Goal: Consume media (video, audio): Consume media (video, audio)

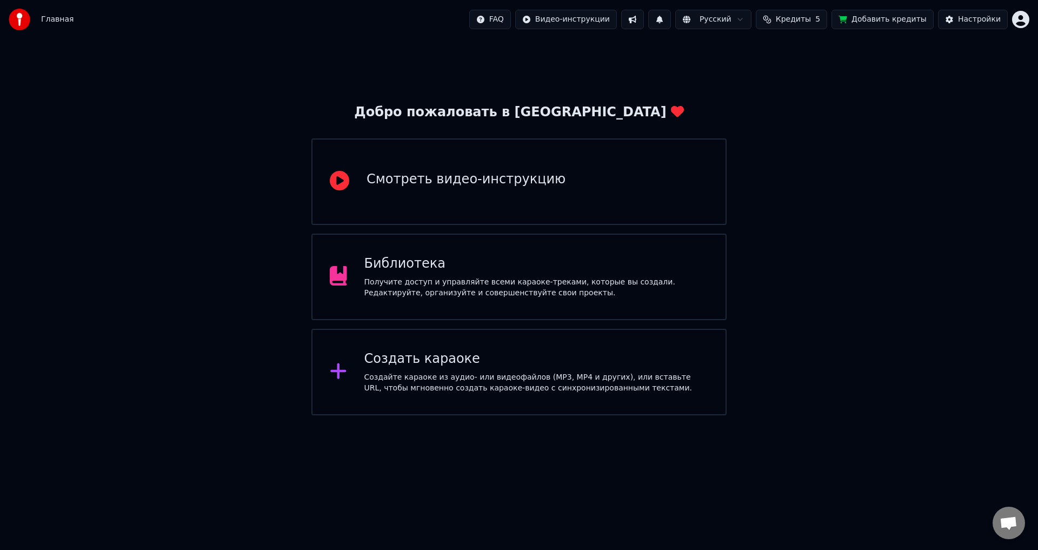
click at [449, 295] on div "Получите доступ и управляйте всеми караоке-треками, которые вы создали. Редакти…" at bounding box center [536, 288] width 344 height 22
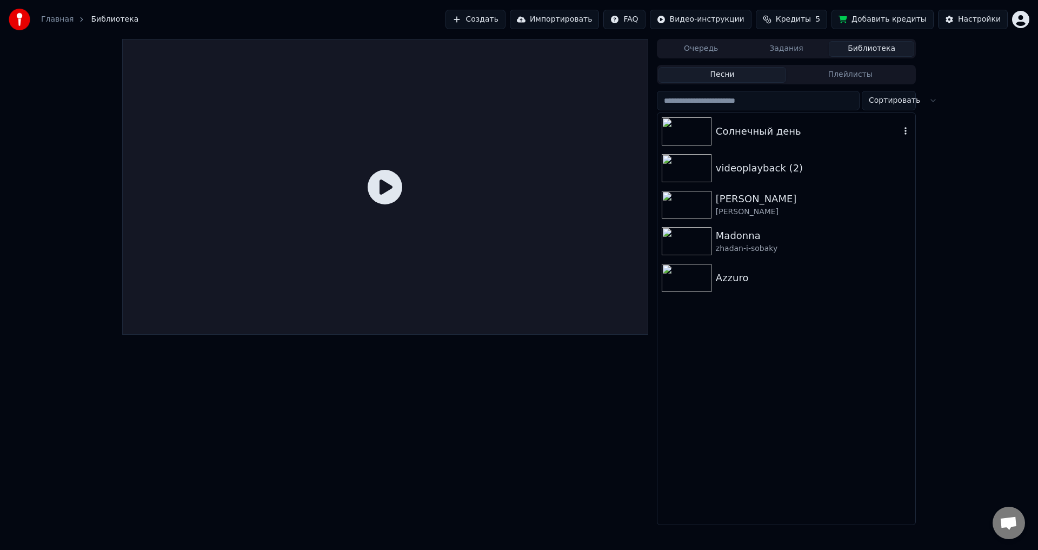
click at [700, 129] on img at bounding box center [687, 131] width 50 height 28
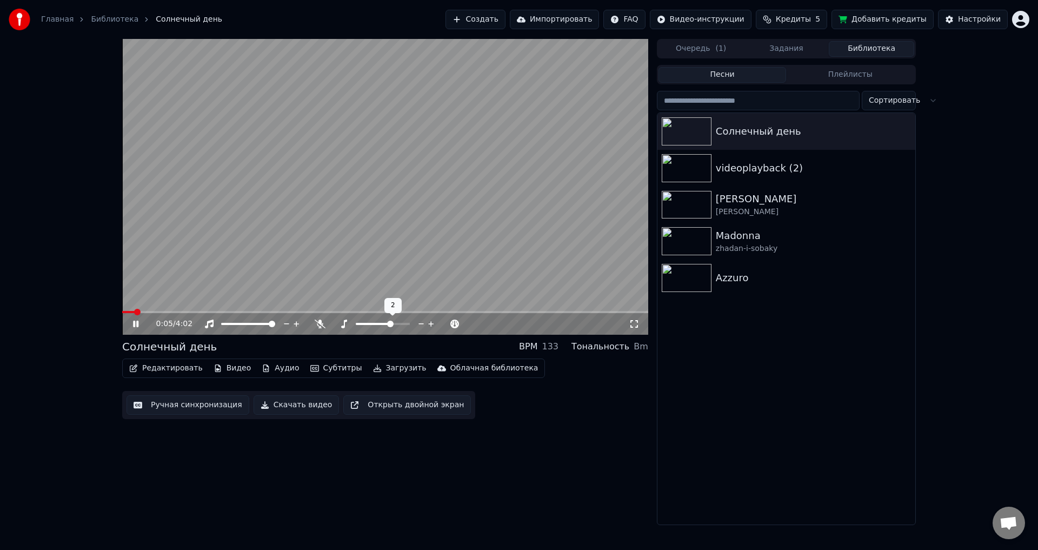
click at [390, 321] on span at bounding box center [390, 324] width 6 height 6
click at [381, 324] on span at bounding box center [369, 324] width 27 height 2
click at [134, 319] on div "0:12 / 4:02" at bounding box center [385, 324] width 517 height 11
click at [135, 322] on icon at bounding box center [135, 324] width 5 height 6
click at [382, 327] on span at bounding box center [383, 324] width 6 height 6
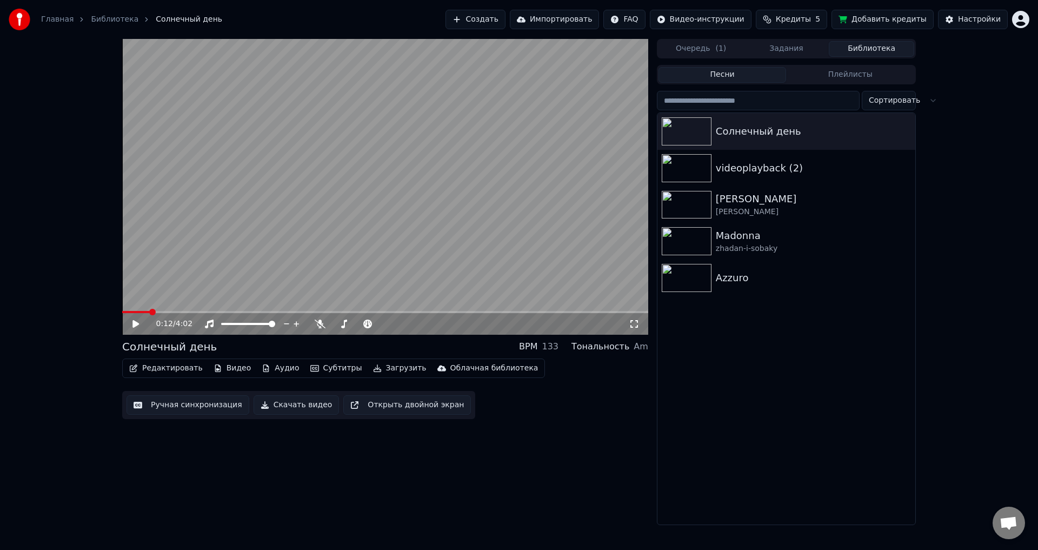
click at [129, 328] on div "0:12 / 4:02" at bounding box center [385, 324] width 526 height 22
click at [129, 328] on div "0:12 / 4:02" at bounding box center [385, 324] width 517 height 11
click at [134, 326] on icon at bounding box center [135, 324] width 6 height 8
click at [382, 323] on span at bounding box center [383, 324] width 6 height 6
click at [122, 312] on span at bounding box center [122, 312] width 0 height 2
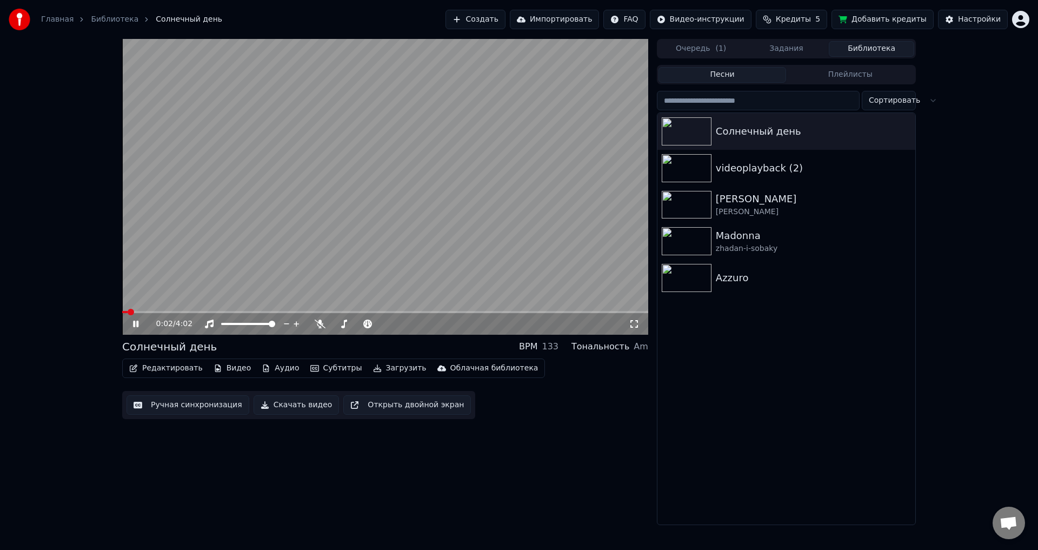
click at [636, 324] on icon at bounding box center [634, 324] width 11 height 9
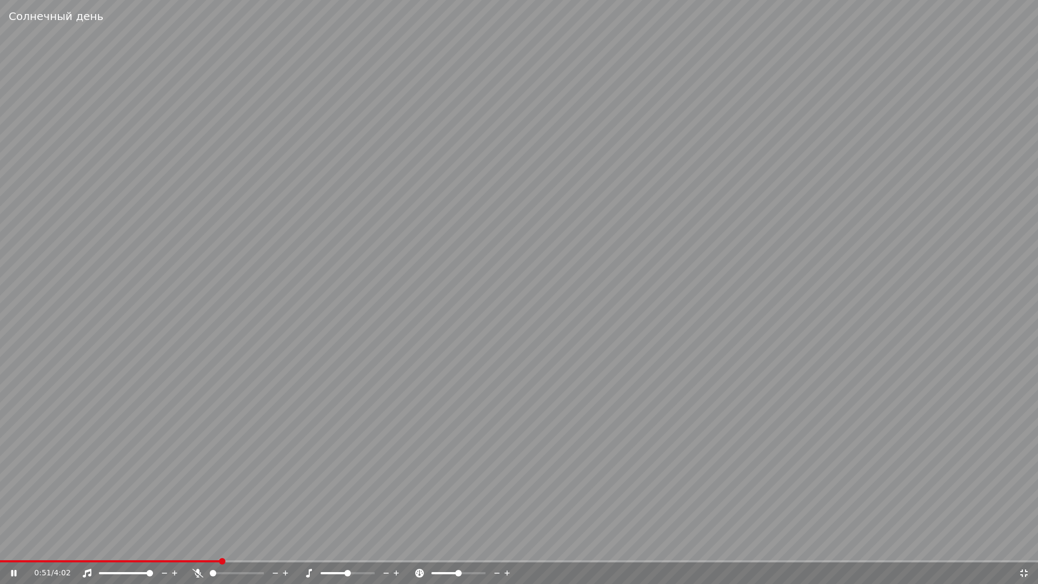
click at [84, 549] on video at bounding box center [519, 292] width 1038 height 584
click at [54, 549] on span at bounding box center [110, 561] width 221 height 2
click at [17, 549] on icon at bounding box center [21, 573] width 25 height 9
click at [18, 549] on span at bounding box center [29, 561] width 58 height 2
click at [26, 549] on span at bounding box center [13, 561] width 26 height 2
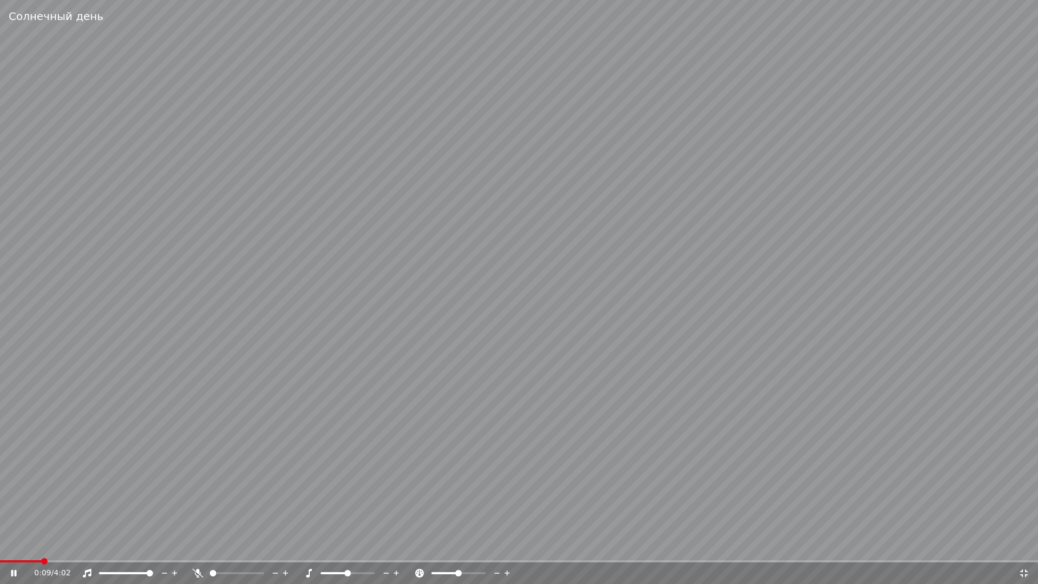
click at [28, 549] on video at bounding box center [519, 292] width 1038 height 584
click at [25, 549] on span at bounding box center [21, 561] width 42 height 2
click at [10, 549] on icon at bounding box center [21, 573] width 25 height 9
click at [18, 549] on video at bounding box center [519, 292] width 1038 height 584
click at [17, 549] on span at bounding box center [8, 561] width 17 height 2
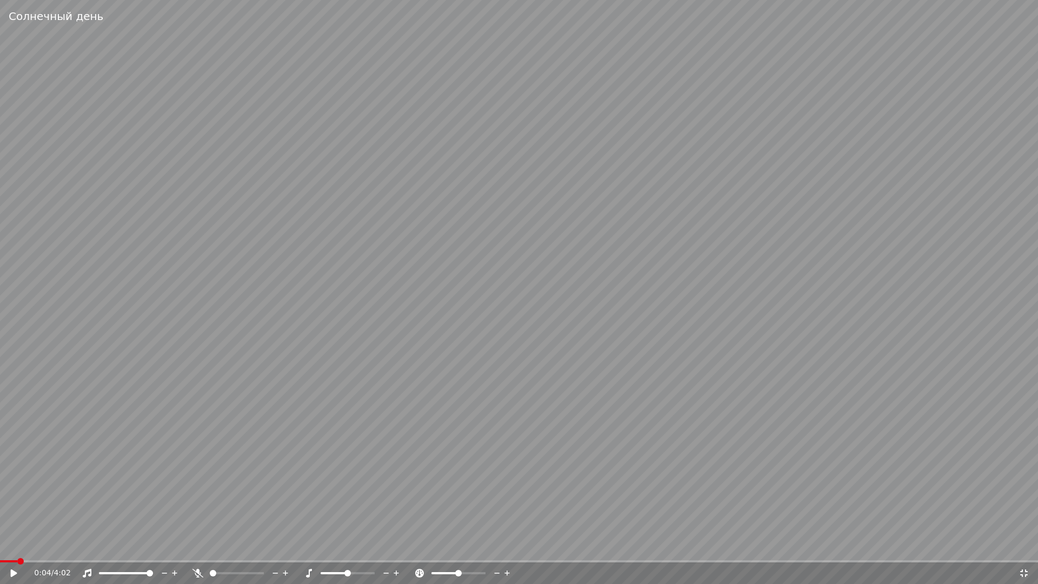
click at [11, 549] on icon at bounding box center [14, 573] width 6 height 8
click at [18, 549] on video at bounding box center [519, 292] width 1038 height 584
click at [18, 549] on span at bounding box center [22, 561] width 45 height 2
click at [11, 549] on icon at bounding box center [14, 573] width 6 height 8
click at [331, 549] on div "1:10 / 4:02" at bounding box center [519, 573] width 1038 height 22
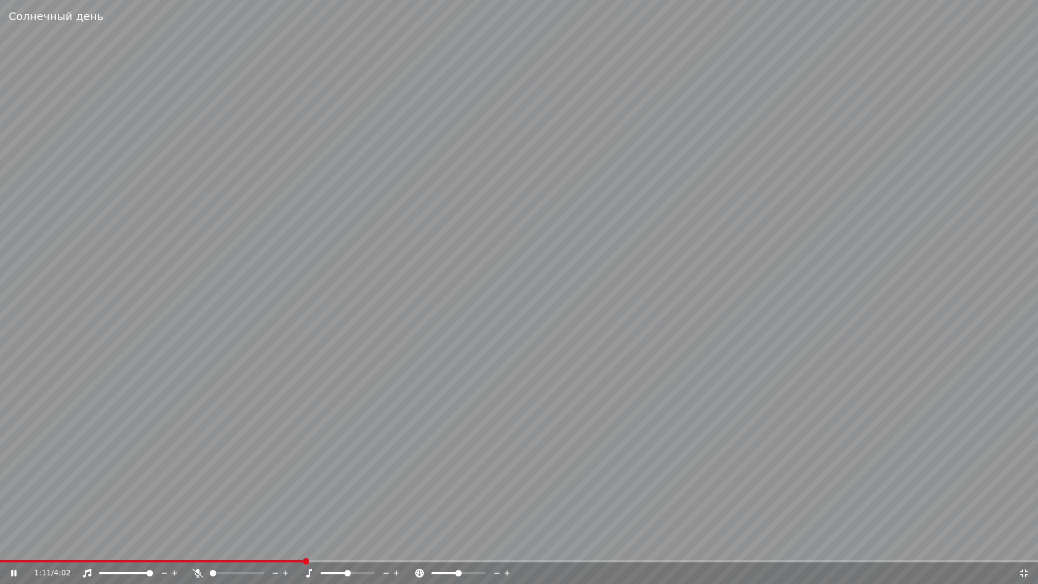
click at [330, 549] on span at bounding box center [519, 561] width 1038 height 2
click at [347, 549] on span at bounding box center [519, 561] width 1038 height 2
click at [337, 549] on span at bounding box center [174, 561] width 349 height 2
click at [579, 549] on div "2:03 / 4:02" at bounding box center [519, 573] width 1038 height 22
click at [575, 549] on div "2:04 / 4:02" at bounding box center [519, 573] width 1038 height 22
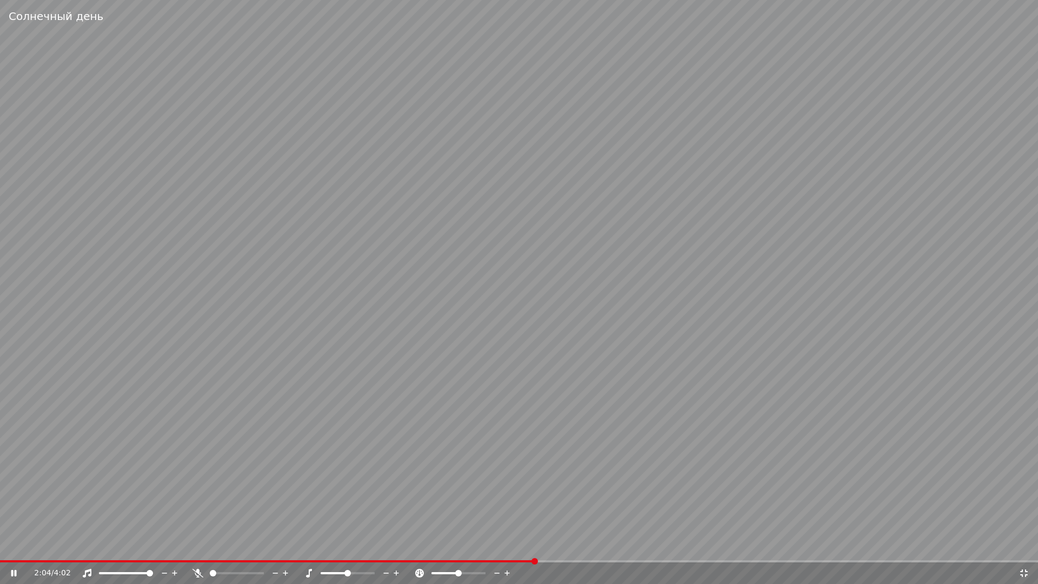
click at [575, 549] on span at bounding box center [519, 561] width 1038 height 2
click at [598, 549] on video at bounding box center [519, 292] width 1038 height 584
click at [602, 549] on span at bounding box center [519, 561] width 1038 height 2
click at [661, 549] on video at bounding box center [519, 292] width 1038 height 584
click at [682, 549] on div "2:20 / 4:02" at bounding box center [519, 573] width 1038 height 22
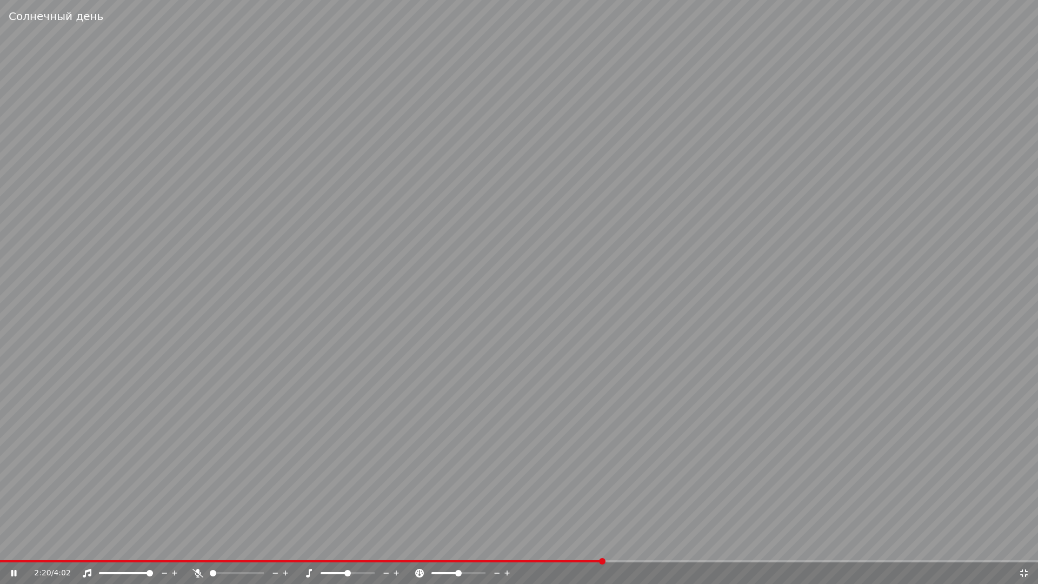
click at [682, 549] on div "2:20 / 4:02" at bounding box center [519, 573] width 1038 height 22
click at [682, 549] on span at bounding box center [519, 561] width 1038 height 2
click at [714, 549] on video at bounding box center [519, 292] width 1038 height 584
click at [725, 549] on span at bounding box center [519, 561] width 1038 height 2
click at [918, 549] on span at bounding box center [915, 561] width 6 height 6
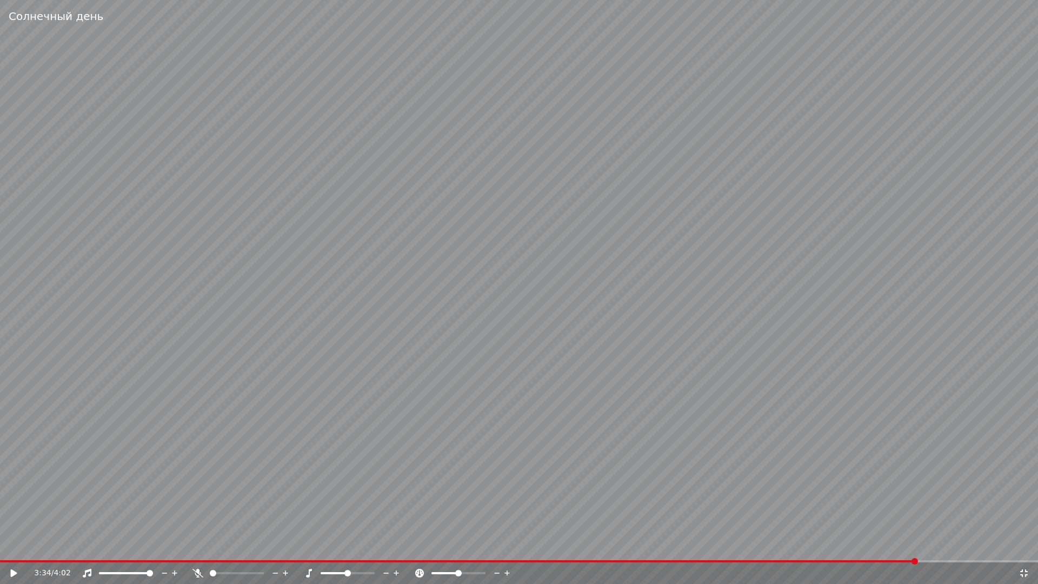
click at [17, 549] on icon at bounding box center [14, 573] width 6 height 8
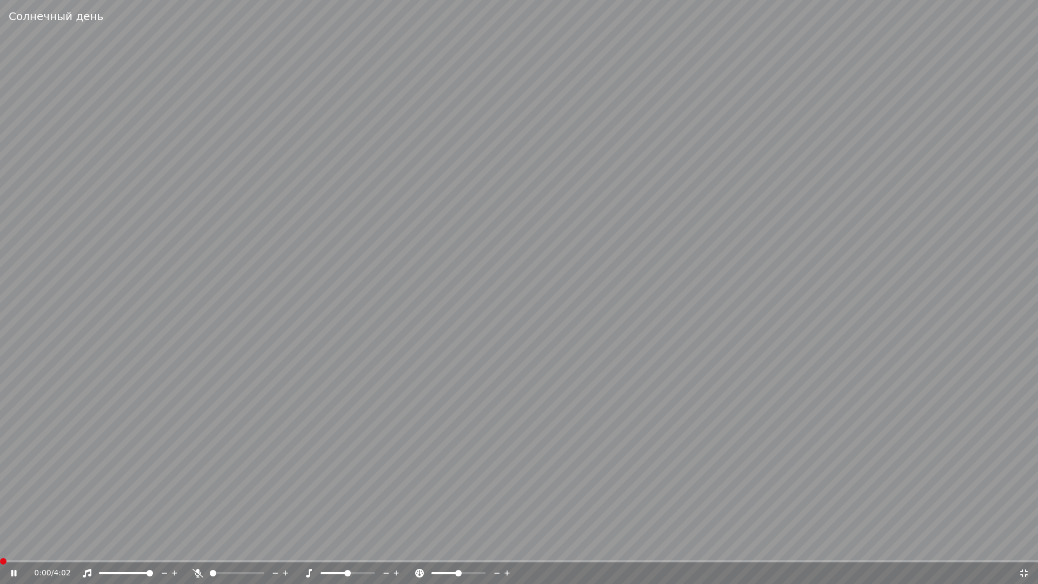
click at [0, 549] on span at bounding box center [0, 561] width 0 height 2
click at [15, 549] on video at bounding box center [519, 292] width 1038 height 584
click at [17, 549] on span at bounding box center [8, 561] width 17 height 2
click at [12, 549] on icon at bounding box center [14, 573] width 6 height 8
click at [1024, 549] on icon at bounding box center [1024, 573] width 11 height 9
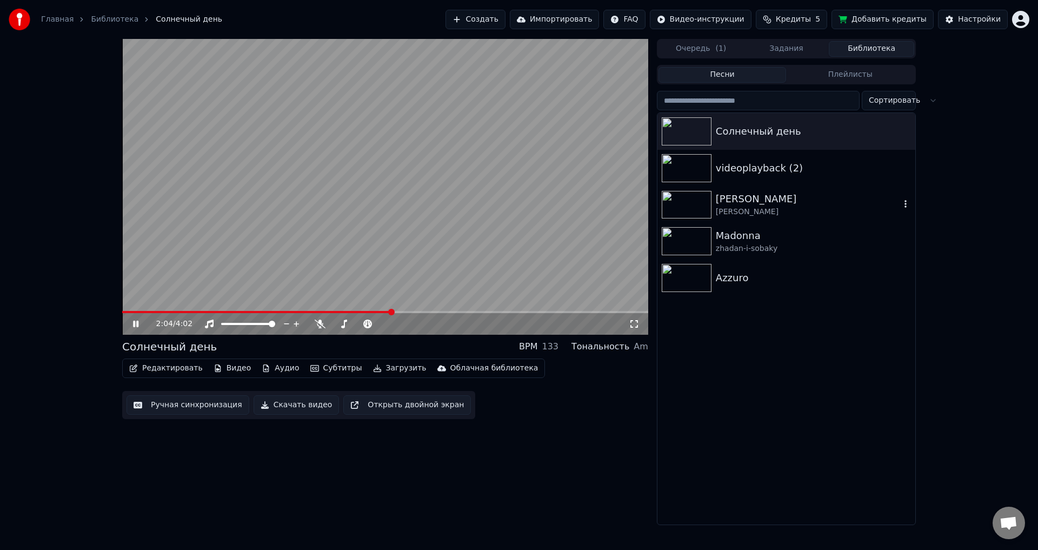
click at [684, 209] on img at bounding box center [687, 205] width 50 height 28
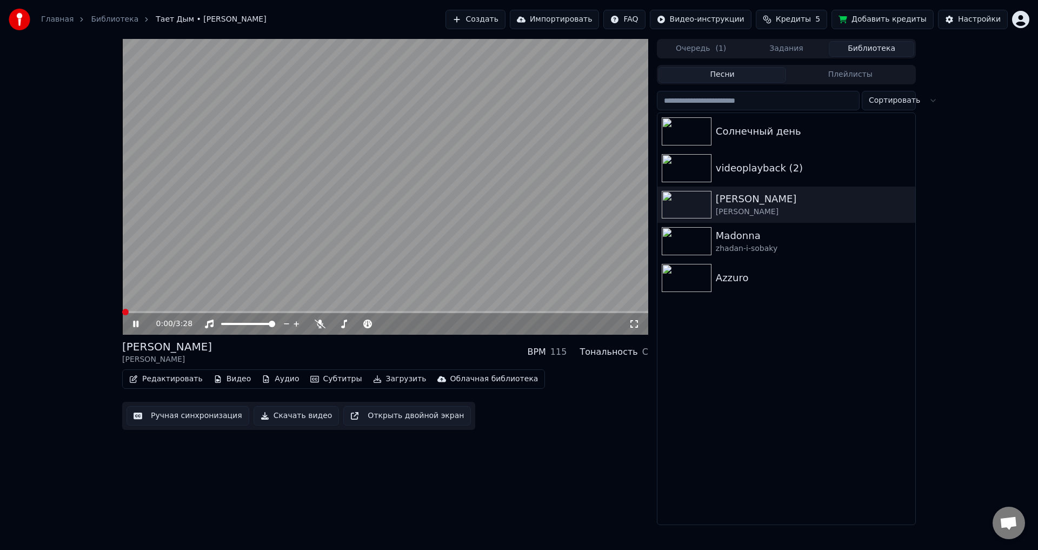
click at [632, 325] on icon at bounding box center [634, 324] width 11 height 9
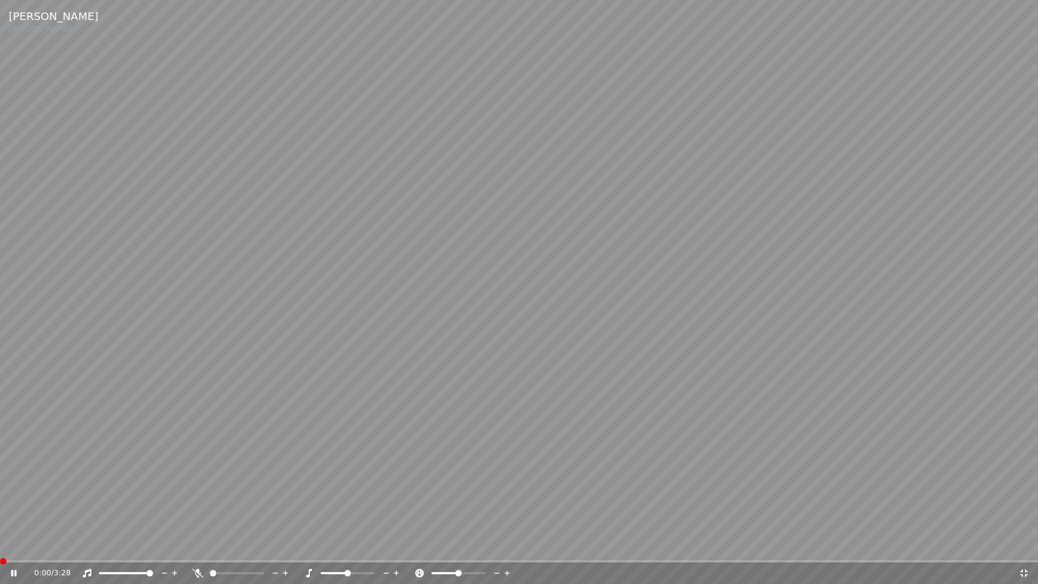
click at [0, 549] on span at bounding box center [0, 561] width 0 height 2
click at [362, 549] on span at bounding box center [359, 573] width 6 height 6
click at [1020, 549] on icon at bounding box center [1024, 573] width 11 height 9
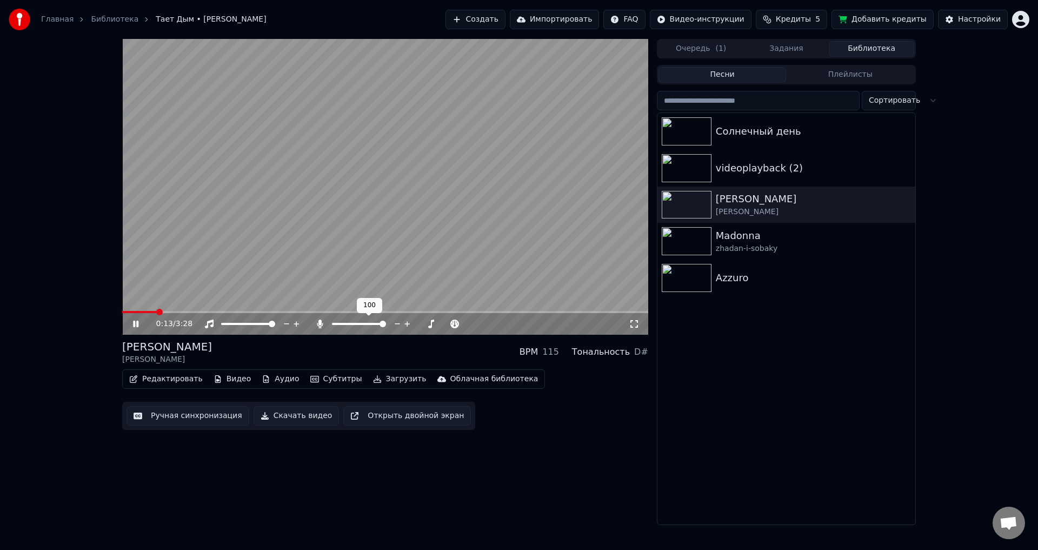
click at [386, 322] on span at bounding box center [383, 324] width 6 height 6
click at [390, 324] on span at bounding box center [390, 324] width 6 height 6
click at [332, 327] on span at bounding box center [335, 324] width 6 height 6
click at [185, 314] on div "0:28 / 3:28" at bounding box center [385, 324] width 526 height 22
drag, startPoint x: 185, startPoint y: 310, endPoint x: 179, endPoint y: 314, distance: 7.3
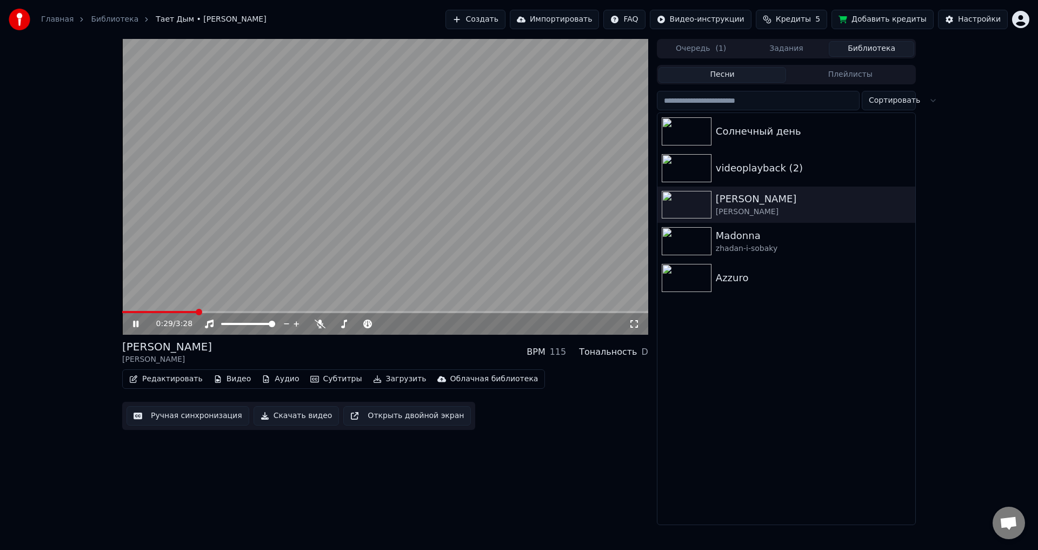
click at [179, 314] on div "0:29 / 3:28" at bounding box center [385, 187] width 526 height 296
click at [122, 313] on span at bounding box center [122, 312] width 0 height 2
click at [393, 323] on span at bounding box center [390, 324] width 6 height 6
click at [138, 322] on icon at bounding box center [143, 324] width 25 height 9
click at [140, 311] on span at bounding box center [385, 312] width 526 height 2
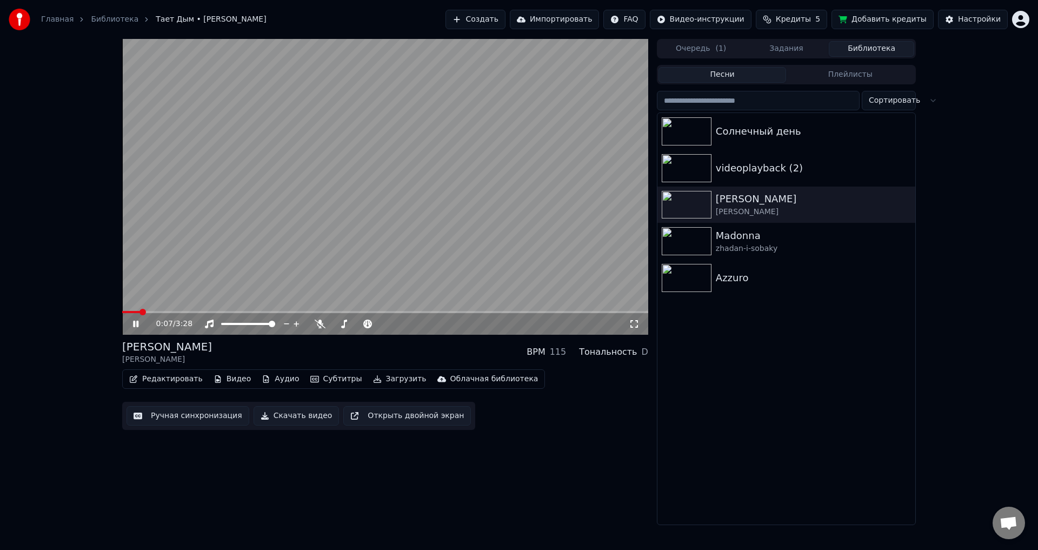
click at [634, 326] on icon at bounding box center [634, 324] width 11 height 9
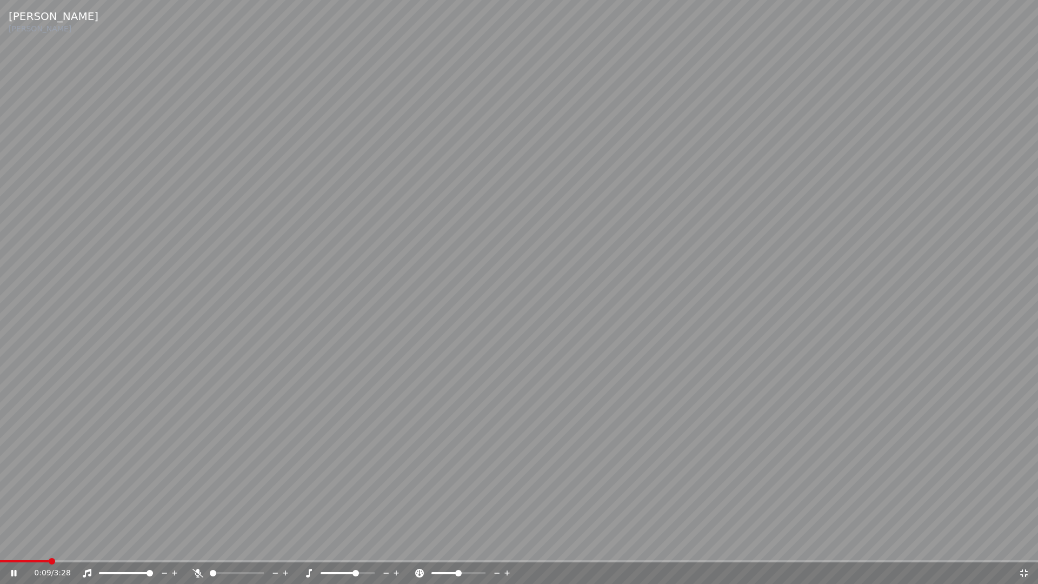
click at [77, 549] on span at bounding box center [519, 561] width 1038 height 2
click at [89, 549] on div "0:21 / 3:28" at bounding box center [519, 573] width 1038 height 22
click at [88, 549] on span at bounding box center [44, 561] width 89 height 2
click at [99, 549] on span at bounding box center [58, 561] width 116 height 2
click at [9, 549] on icon at bounding box center [21, 573] width 25 height 9
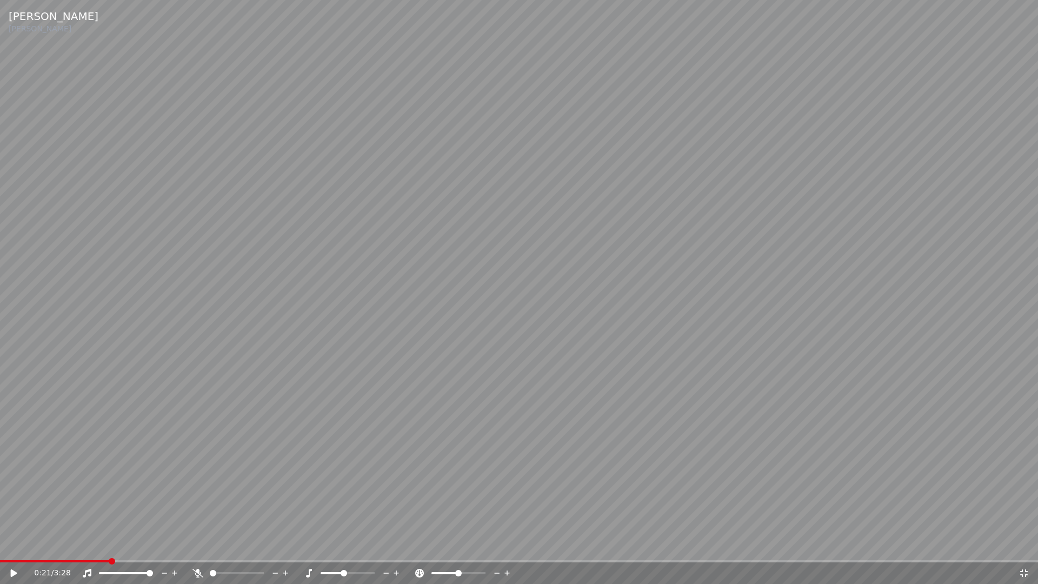
click at [343, 549] on span at bounding box center [344, 573] width 6 height 6
click at [1019, 549] on icon at bounding box center [1024, 573] width 11 height 9
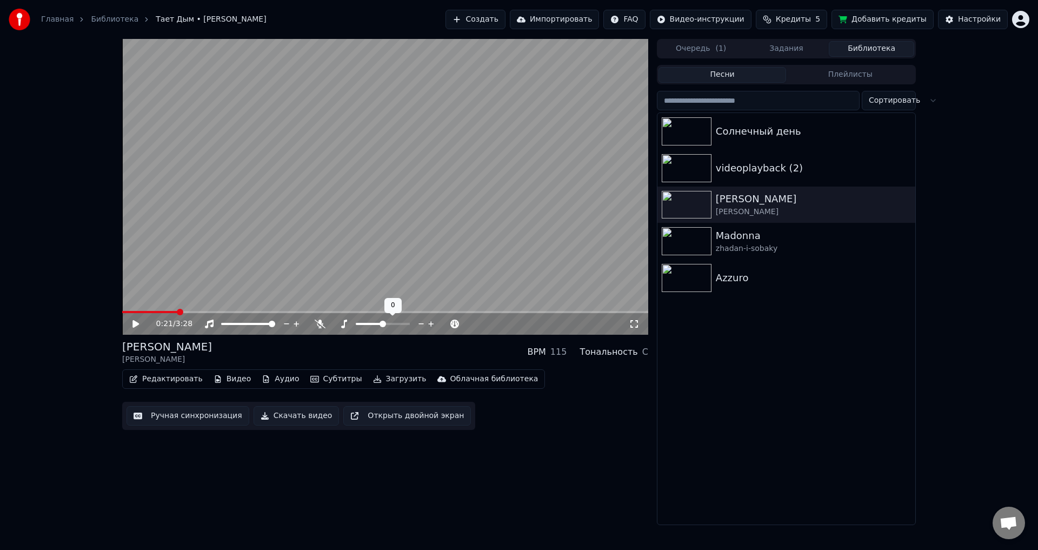
click at [383, 324] on span at bounding box center [383, 324] width 6 height 6
click at [122, 313] on span at bounding box center [122, 312] width 0 height 2
click at [136, 323] on icon at bounding box center [135, 324] width 6 height 8
click at [634, 327] on icon at bounding box center [634, 324] width 11 height 9
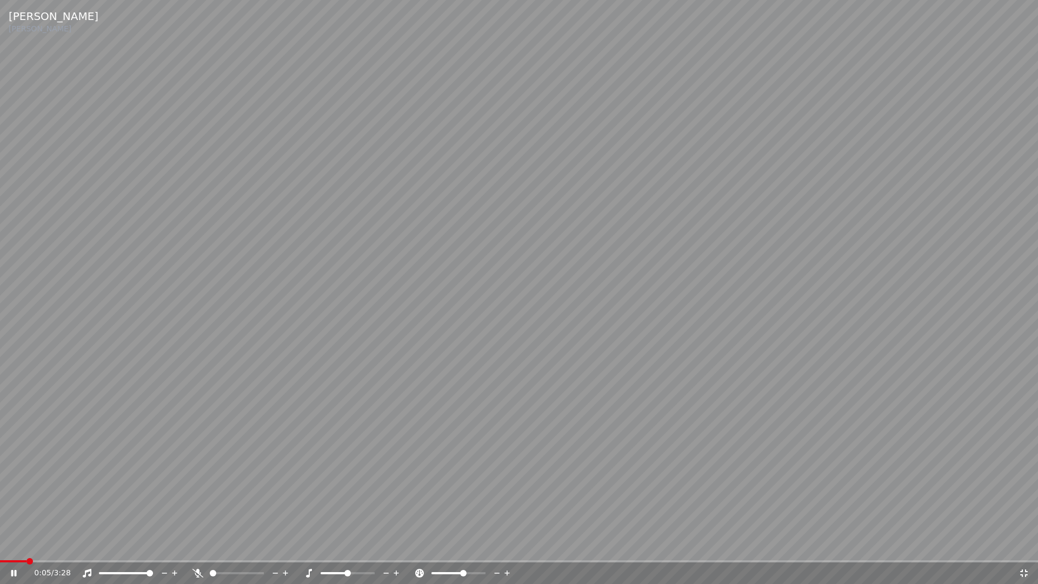
click at [464, 549] on span at bounding box center [463, 573] width 6 height 6
click at [1020, 549] on icon at bounding box center [1024, 573] width 11 height 9
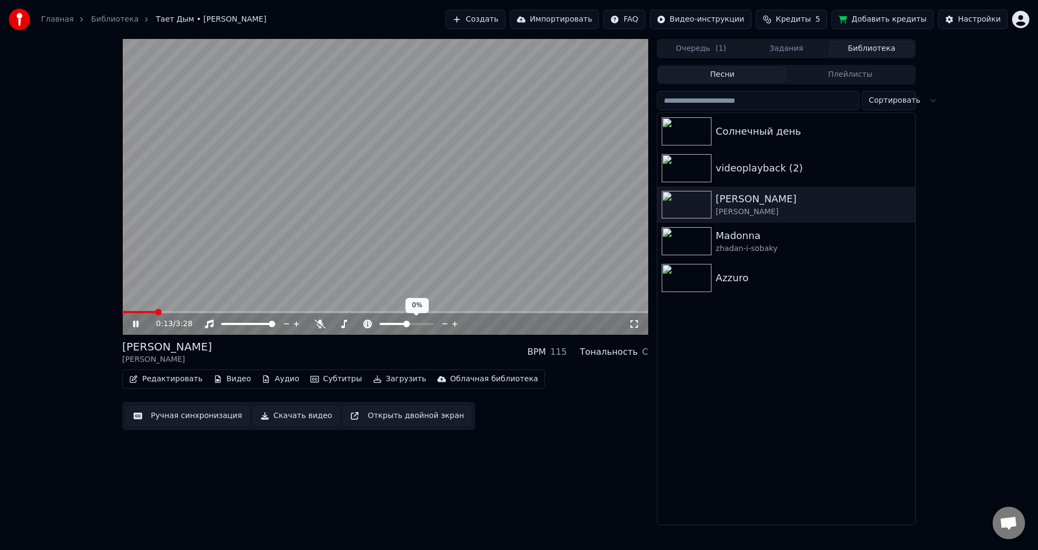
click at [407, 325] on span at bounding box center [406, 324] width 6 height 6
click at [630, 322] on icon at bounding box center [634, 324] width 11 height 9
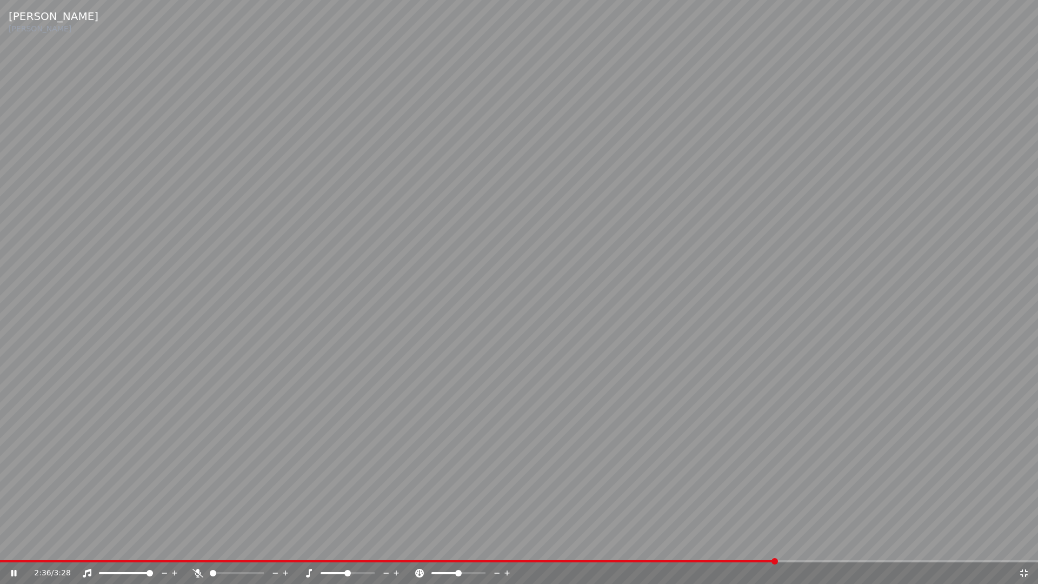
click at [1026, 549] on icon at bounding box center [1024, 573] width 8 height 8
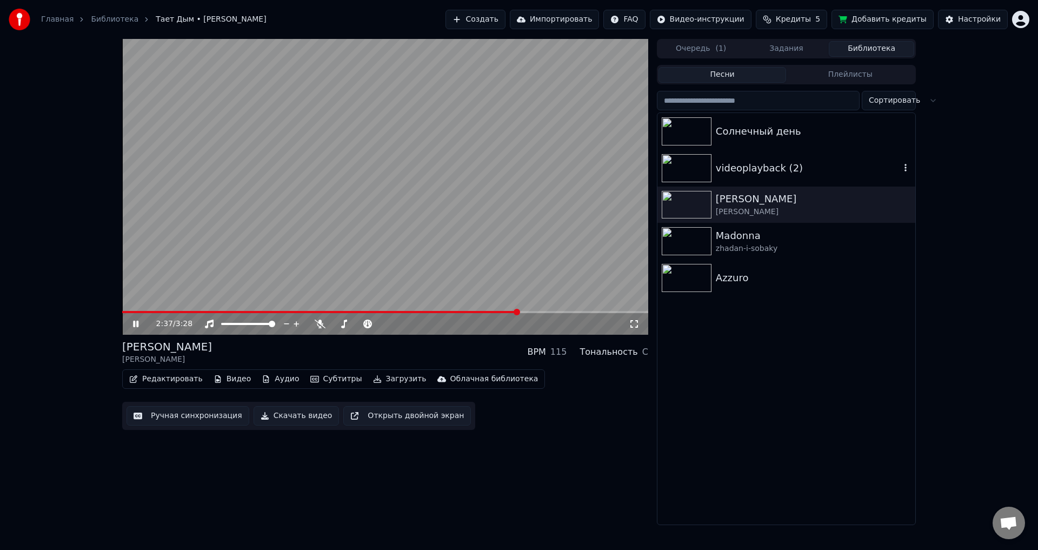
click at [696, 171] on img at bounding box center [687, 168] width 50 height 28
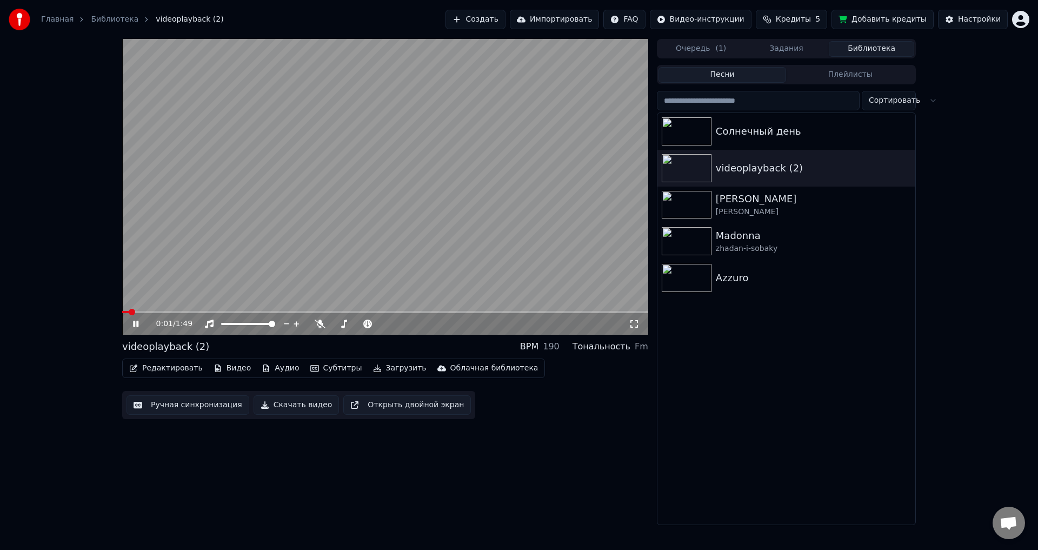
click at [635, 327] on icon at bounding box center [634, 324] width 11 height 9
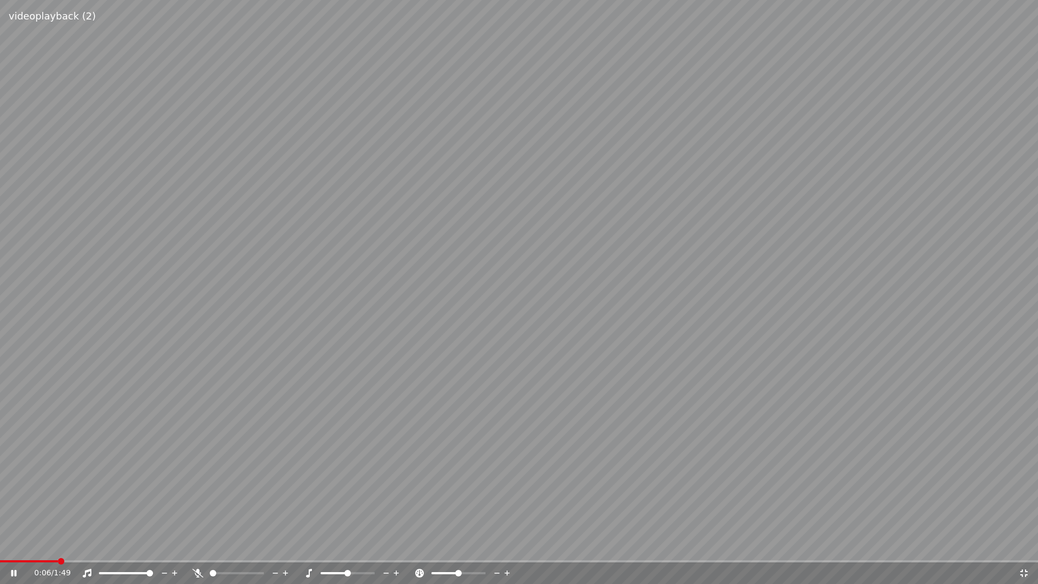
click at [1021, 549] on icon at bounding box center [1024, 573] width 8 height 8
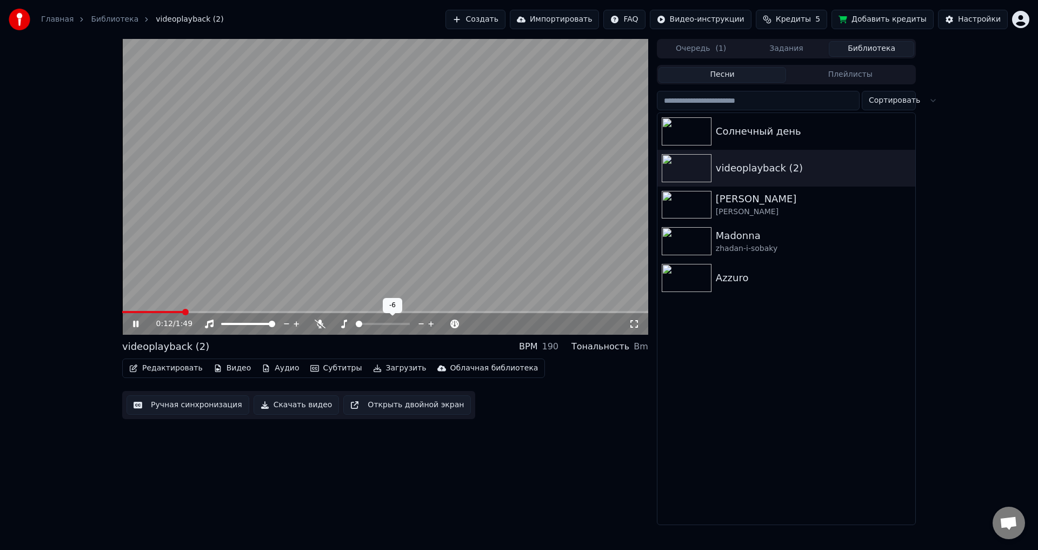
click at [356, 323] on span at bounding box center [359, 324] width 6 height 6
click at [122, 313] on span at bounding box center [122, 312] width 0 height 2
click at [383, 321] on span at bounding box center [383, 324] width 6 height 6
click at [122, 315] on span at bounding box center [125, 312] width 6 height 6
click at [356, 323] on span at bounding box center [359, 324] width 6 height 6
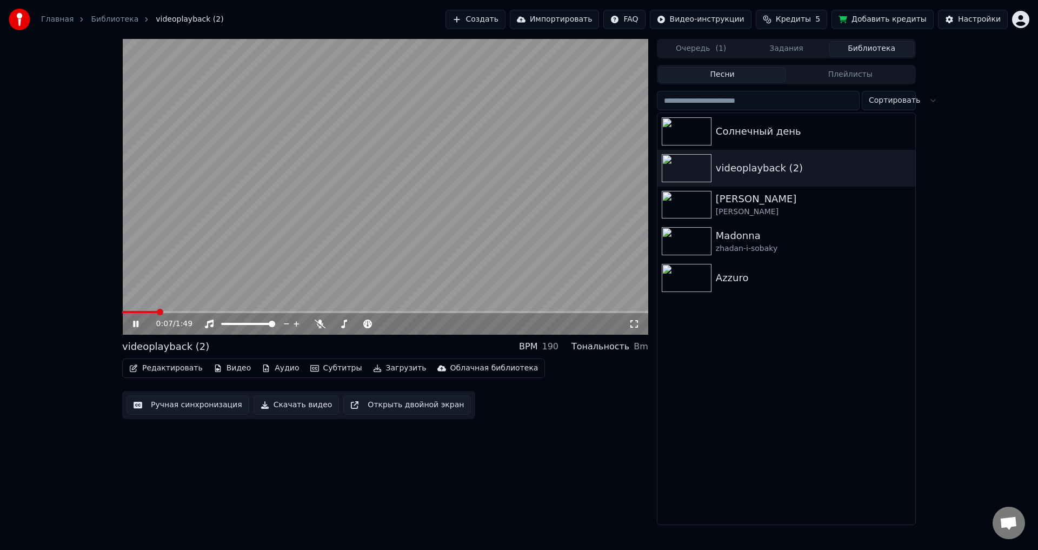
click at [638, 327] on icon at bounding box center [634, 324] width 11 height 9
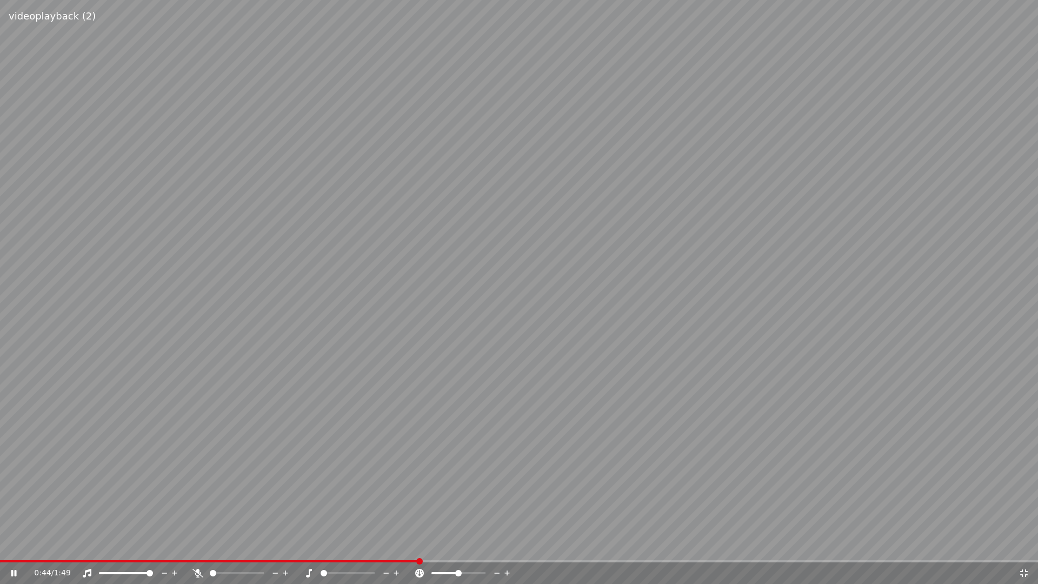
click at [1023, 549] on icon at bounding box center [1024, 573] width 11 height 9
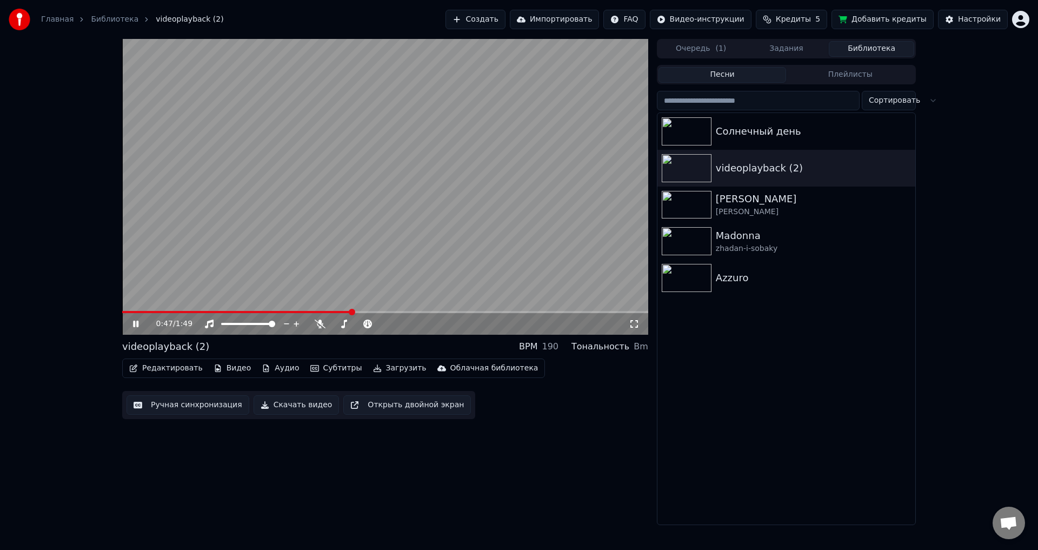
click at [138, 327] on icon at bounding box center [143, 324] width 25 height 9
click at [122, 313] on span at bounding box center [122, 312] width 0 height 2
click at [383, 323] on span at bounding box center [383, 324] width 6 height 6
click at [136, 326] on icon at bounding box center [135, 324] width 6 height 8
click at [633, 326] on icon at bounding box center [634, 324] width 11 height 9
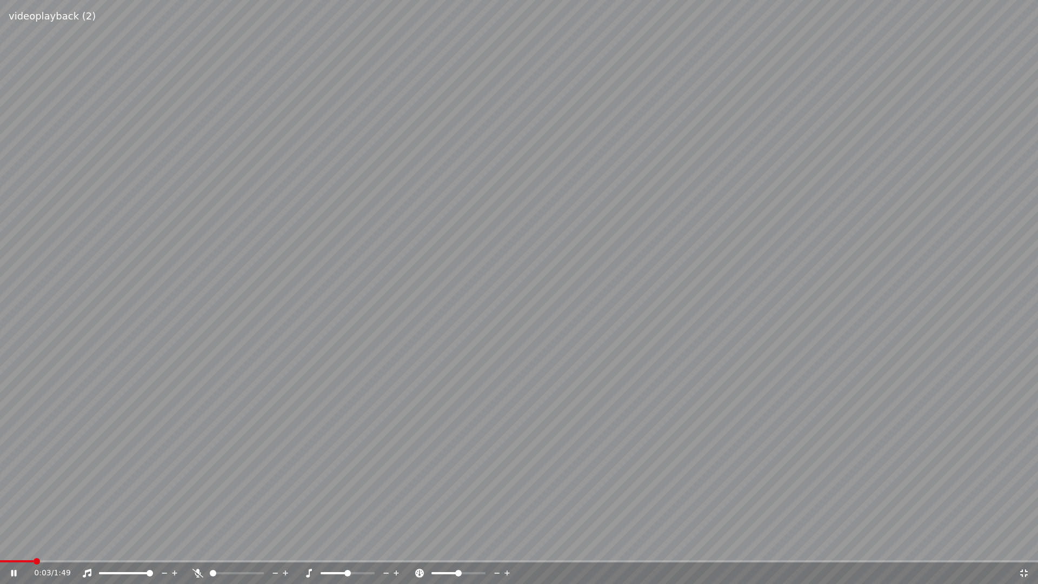
click at [1018, 549] on div "0:03 / 1:49" at bounding box center [526, 573] width 985 height 11
click at [1020, 549] on icon at bounding box center [1024, 573] width 11 height 9
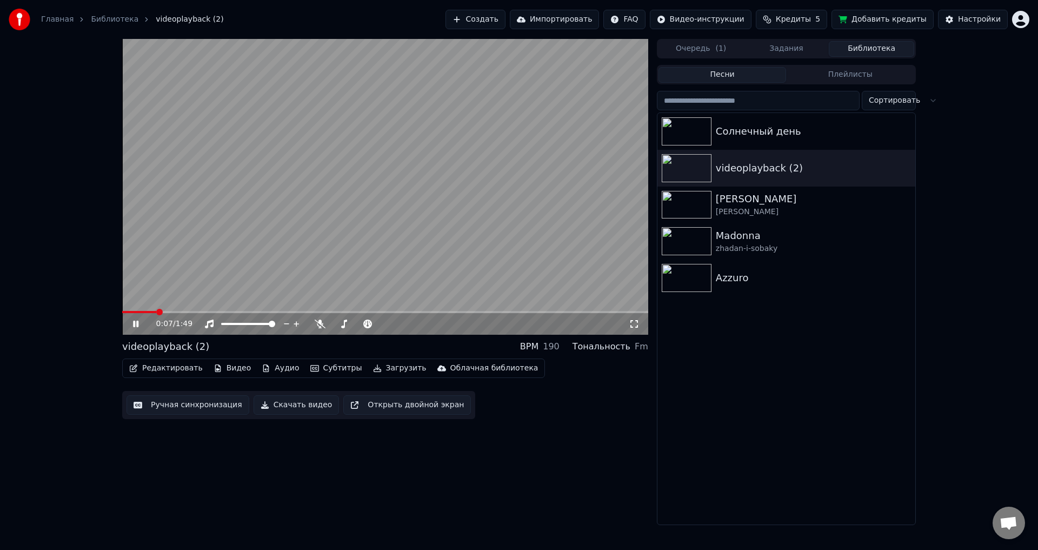
click at [634, 326] on icon at bounding box center [634, 324] width 11 height 9
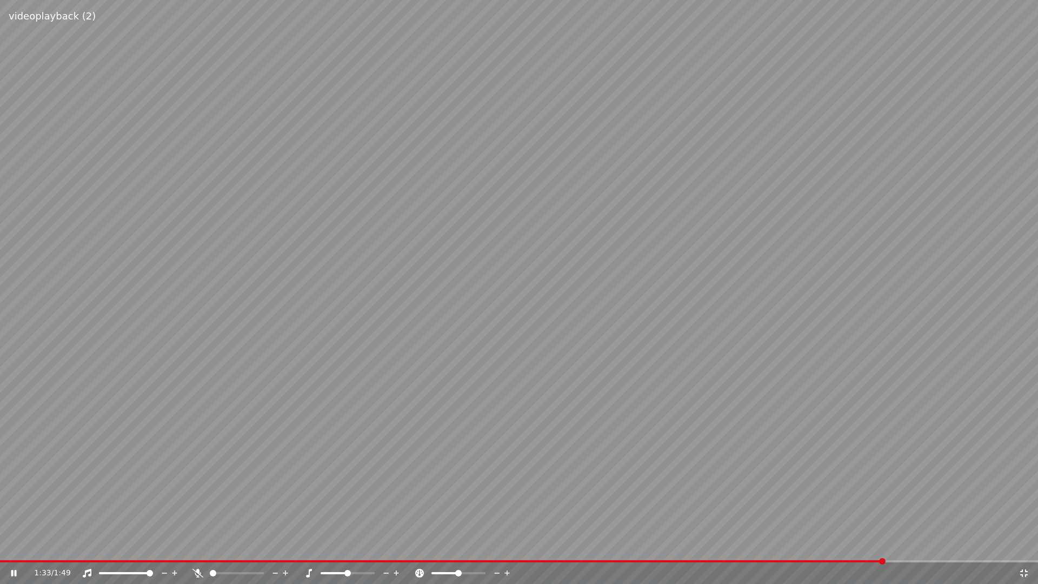
click at [1023, 549] on icon at bounding box center [1024, 573] width 8 height 8
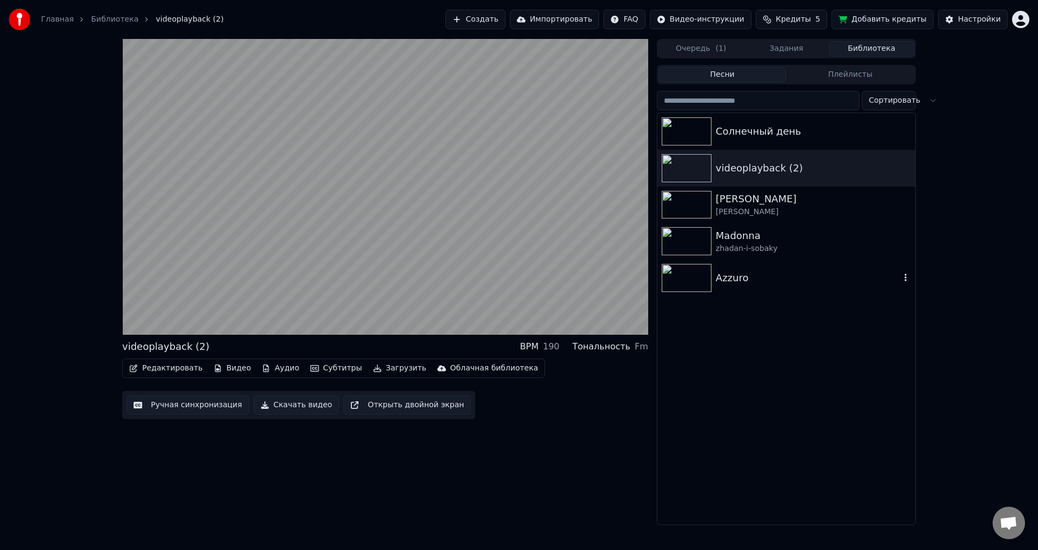
click at [676, 279] on img at bounding box center [687, 278] width 50 height 28
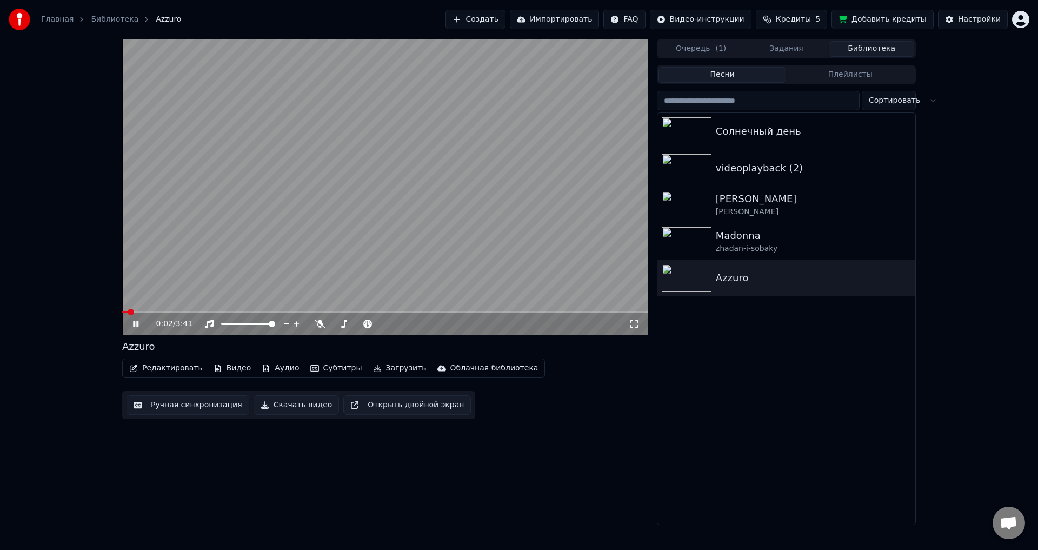
click at [632, 324] on icon at bounding box center [634, 324] width 11 height 9
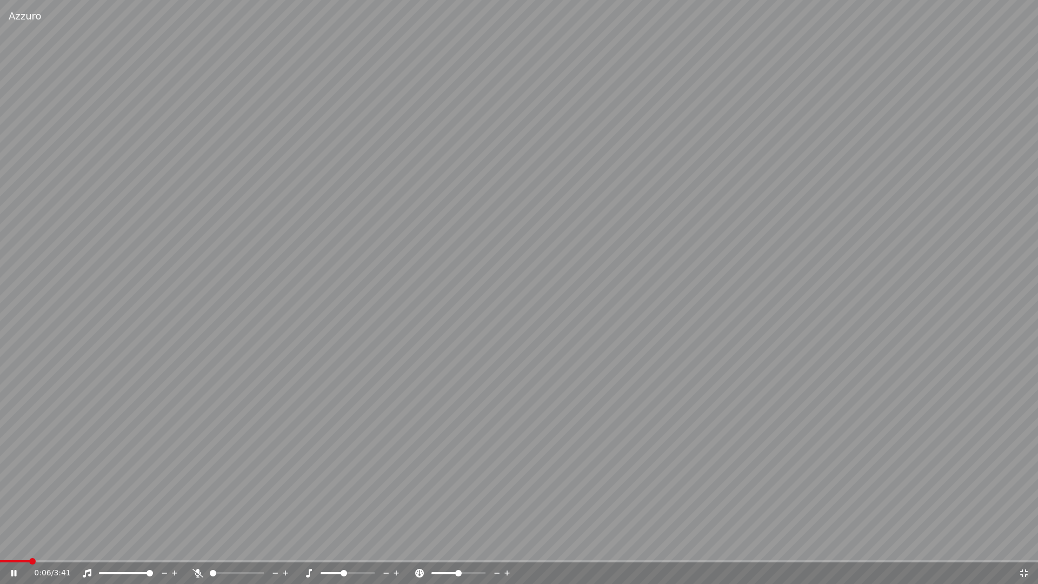
click at [341, 549] on span at bounding box center [344, 573] width 6 height 6
click at [1023, 549] on div "0:07 / 3:41" at bounding box center [519, 573] width 1030 height 11
click at [1023, 549] on icon at bounding box center [1024, 573] width 11 height 9
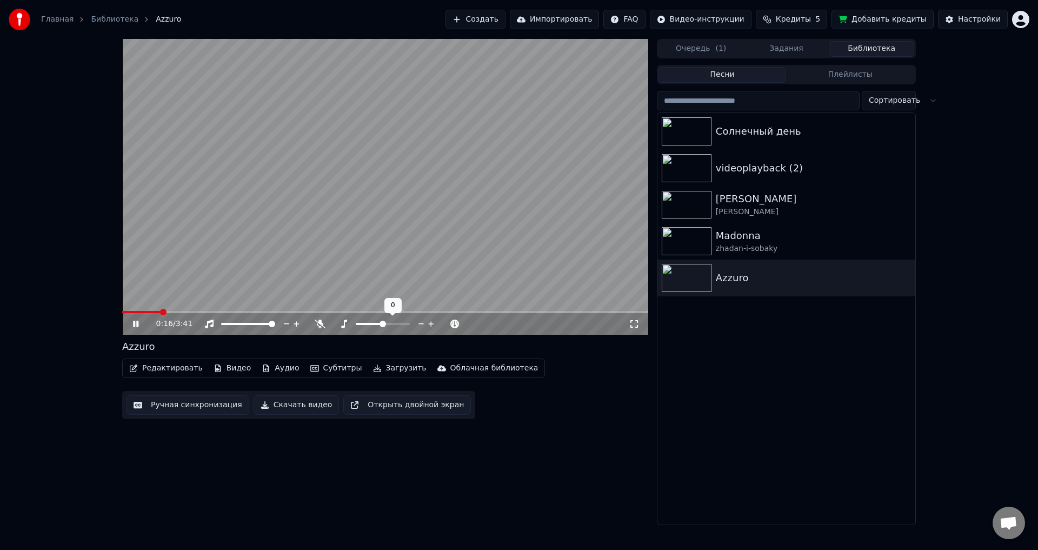
click at [384, 326] on span at bounding box center [383, 324] width 6 height 6
click at [629, 321] on icon at bounding box center [634, 324] width 11 height 9
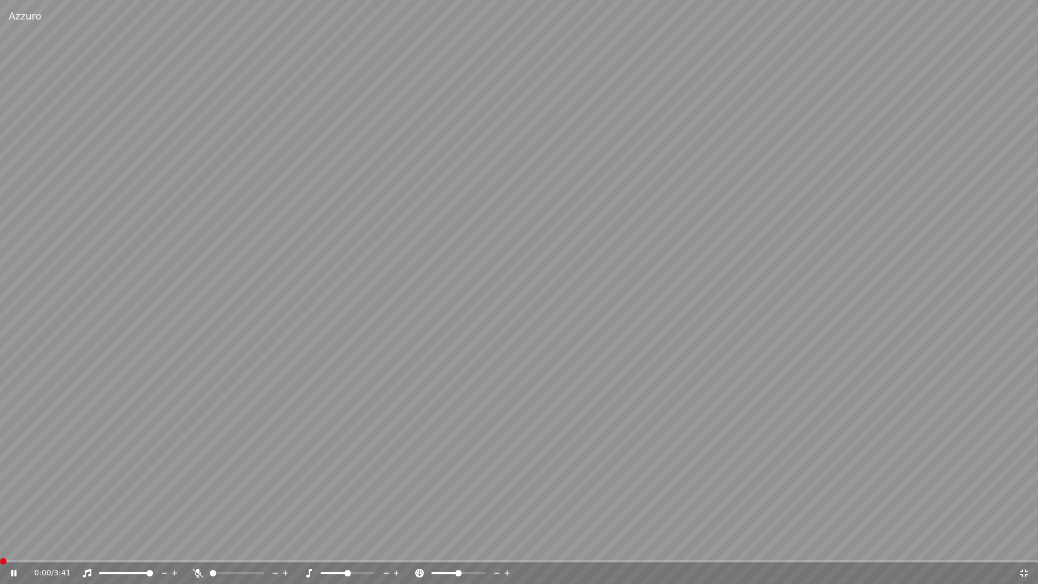
click at [0, 549] on span at bounding box center [0, 561] width 0 height 2
click at [10, 549] on icon at bounding box center [21, 573] width 25 height 9
drag, startPoint x: 217, startPoint y: 574, endPoint x: 243, endPoint y: 575, distance: 26.0
click at [243, 549] on div at bounding box center [246, 573] width 87 height 11
click at [264, 549] on span at bounding box center [260, 573] width 6 height 6
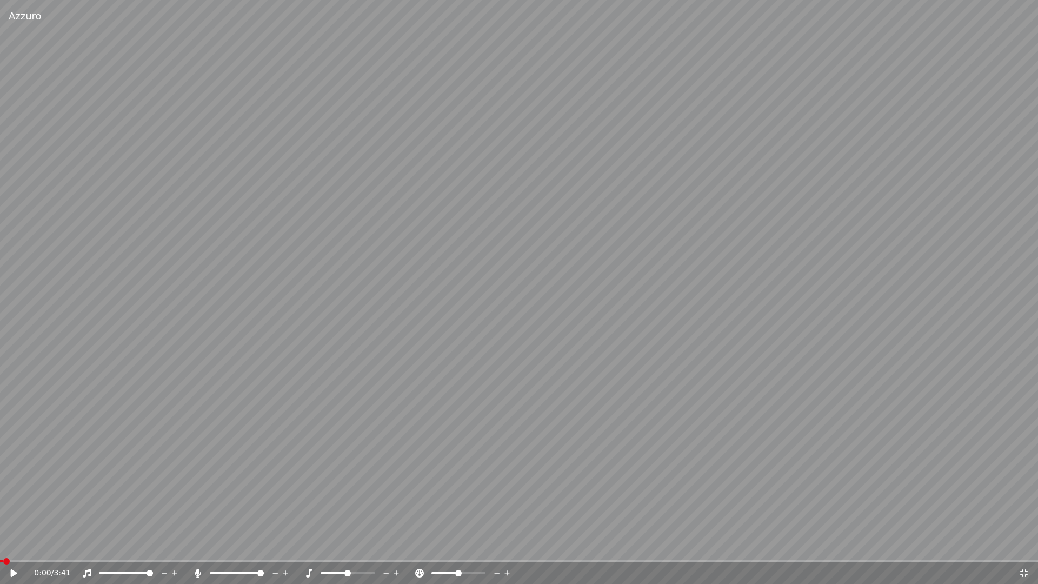
click at [12, 549] on icon at bounding box center [14, 573] width 6 height 8
click at [23, 549] on video at bounding box center [519, 292] width 1038 height 584
click at [27, 549] on span at bounding box center [519, 561] width 1038 height 2
click at [21, 549] on icon at bounding box center [21, 573] width 25 height 9
click at [1024, 549] on icon at bounding box center [1024, 573] width 11 height 9
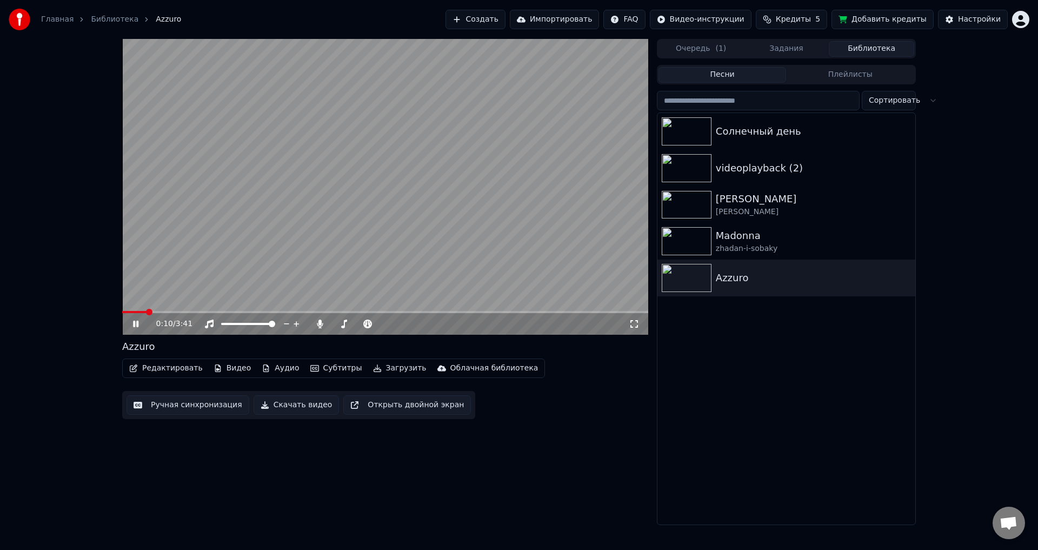
click at [158, 311] on span at bounding box center [385, 312] width 526 height 2
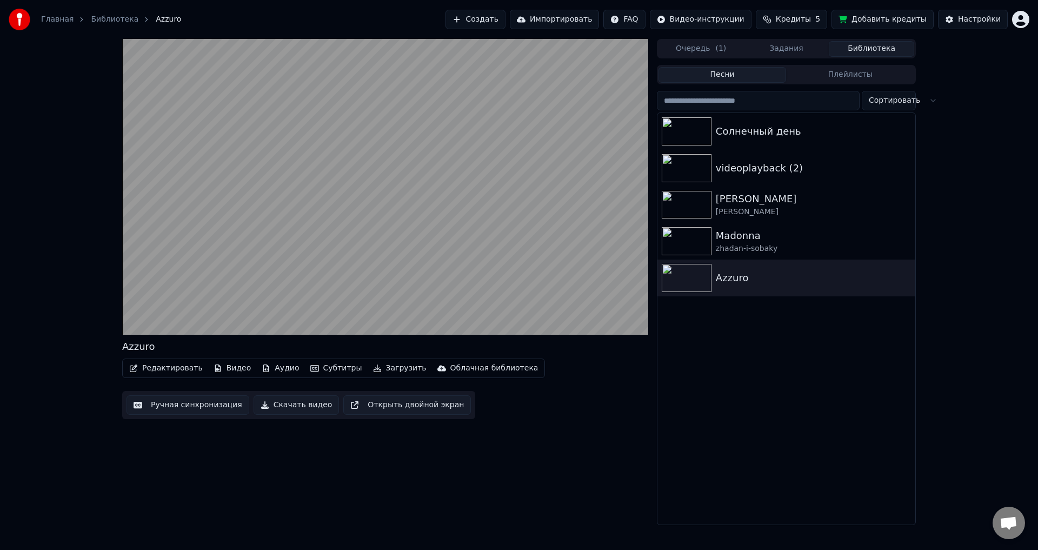
click at [165, 373] on button "Редактировать" at bounding box center [166, 368] width 82 height 15
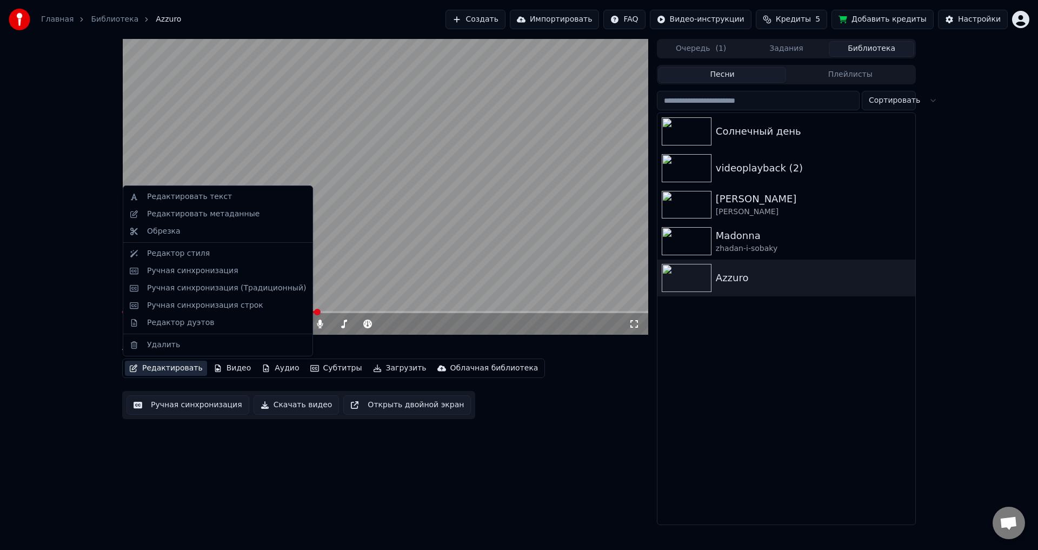
click at [463, 466] on div "1:21 / 3:41 Azzuro Редактировать Видео Аудио Субтитры Загрузить Облачная библио…" at bounding box center [385, 282] width 526 height 486
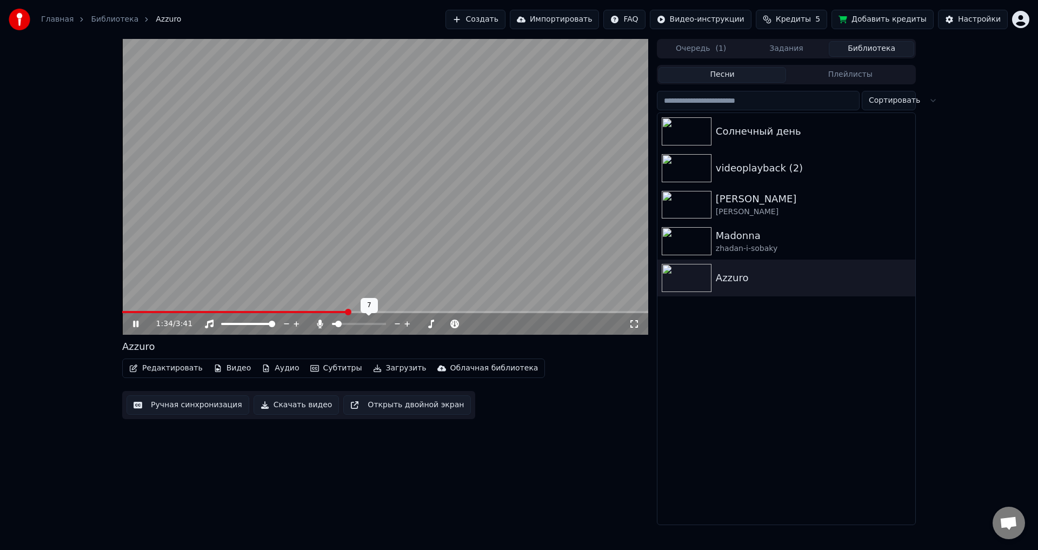
click at [336, 327] on span at bounding box center [338, 324] width 6 height 6
click at [386, 321] on span at bounding box center [383, 324] width 6 height 6
